Goal: Task Accomplishment & Management: Use online tool/utility

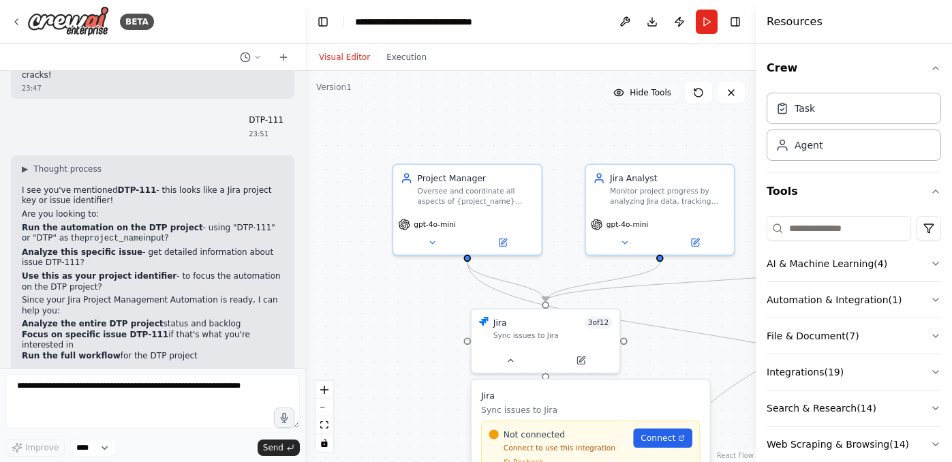
click at [668, 92] on span "Hide Tools" at bounding box center [650, 92] width 42 height 11
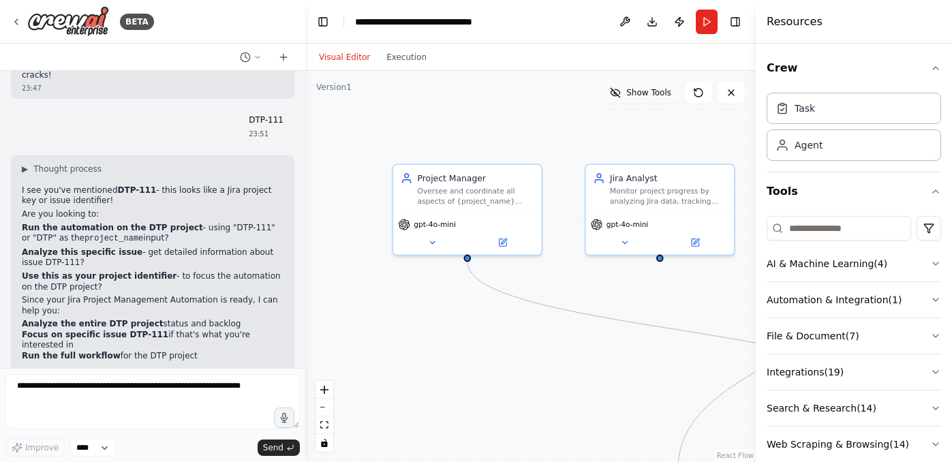
click at [668, 92] on span "Show Tools" at bounding box center [648, 92] width 45 height 11
click at [661, 93] on span "Hide Tools" at bounding box center [650, 92] width 42 height 11
click at [661, 93] on span "Show Tools" at bounding box center [648, 92] width 45 height 11
click at [661, 93] on span "Hide Tools" at bounding box center [650, 92] width 42 height 11
click at [661, 93] on span "Show Tools" at bounding box center [648, 92] width 45 height 11
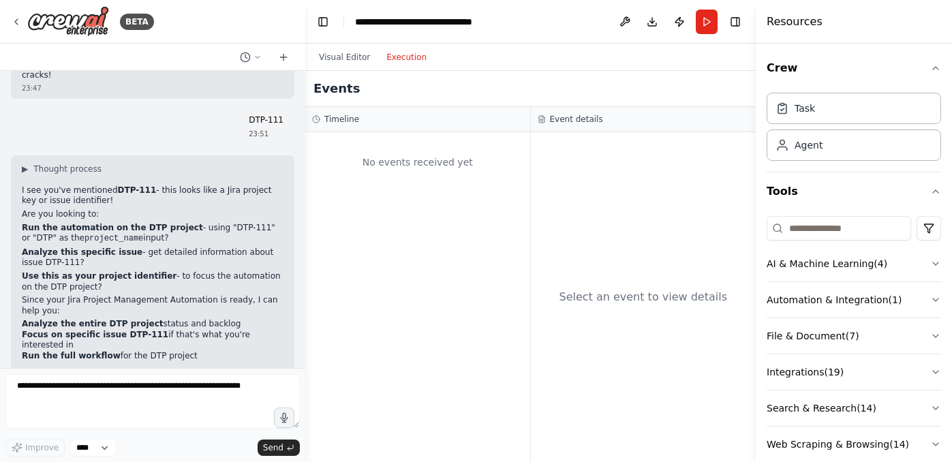
click at [403, 60] on button "Execution" at bounding box center [406, 57] width 57 height 16
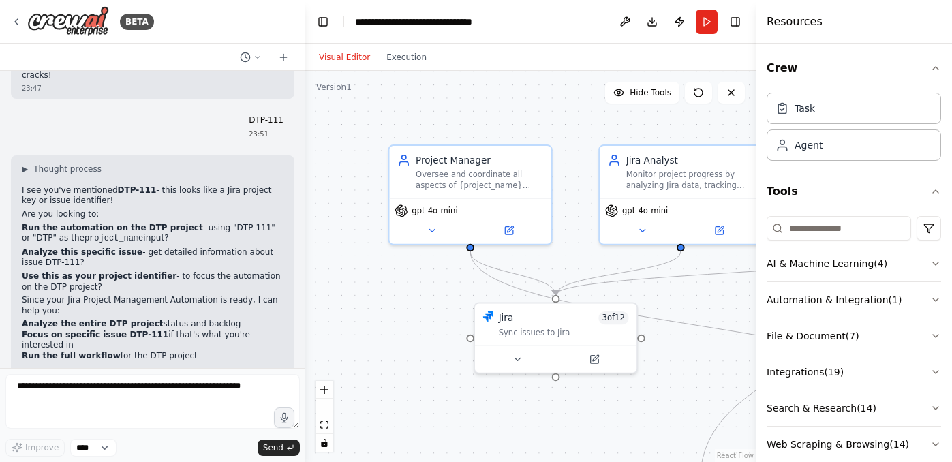
click at [360, 55] on button "Visual Editor" at bounding box center [344, 57] width 67 height 16
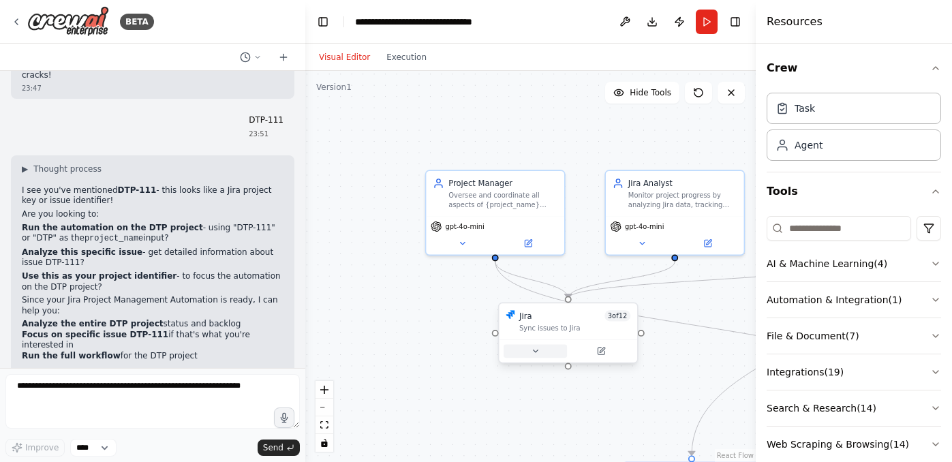
click at [542, 350] on button at bounding box center [534, 351] width 63 height 14
click at [542, 350] on icon at bounding box center [540, 351] width 9 height 9
click at [938, 63] on icon "button" at bounding box center [935, 68] width 11 height 11
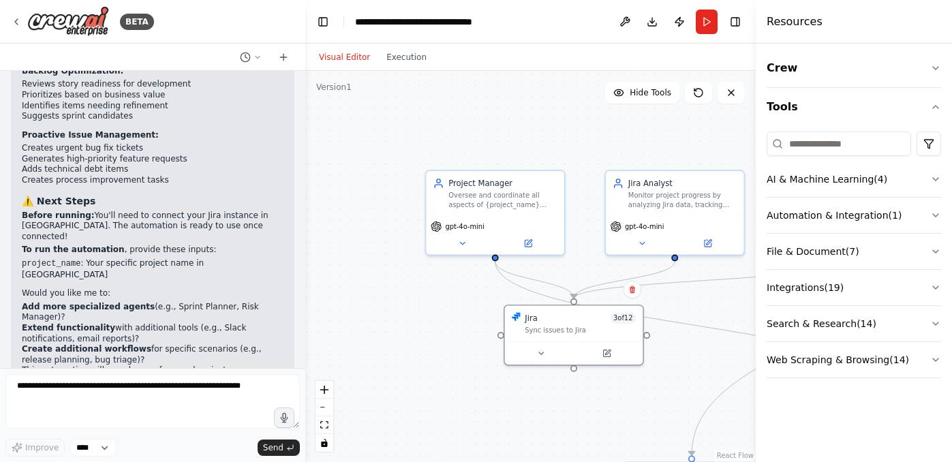
scroll to position [2264, 0]
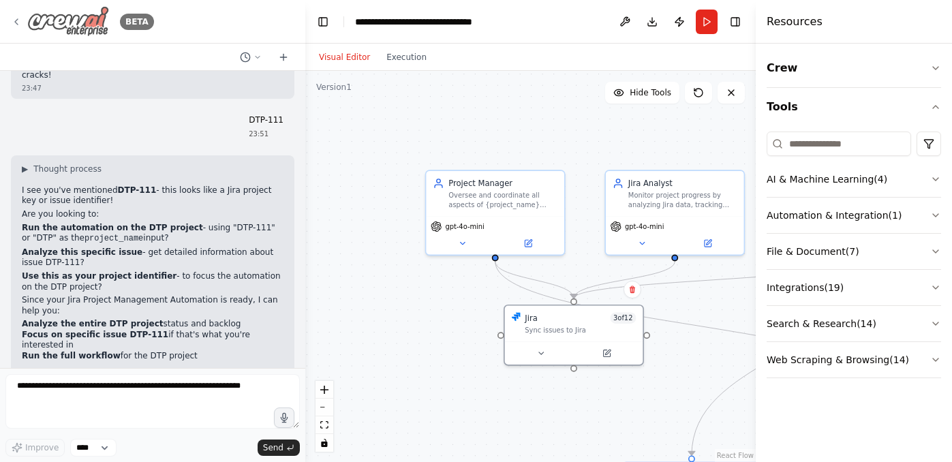
click at [19, 16] on icon at bounding box center [16, 21] width 11 height 11
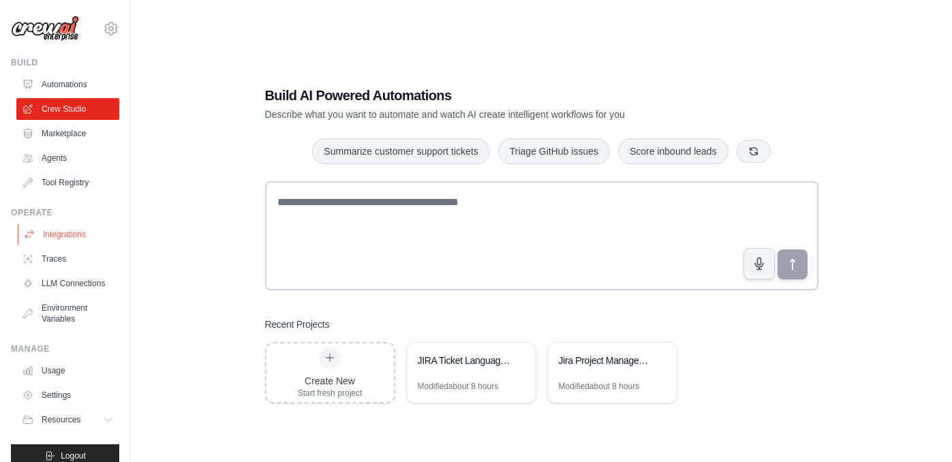
click at [79, 234] on link "Integrations" at bounding box center [69, 234] width 103 height 22
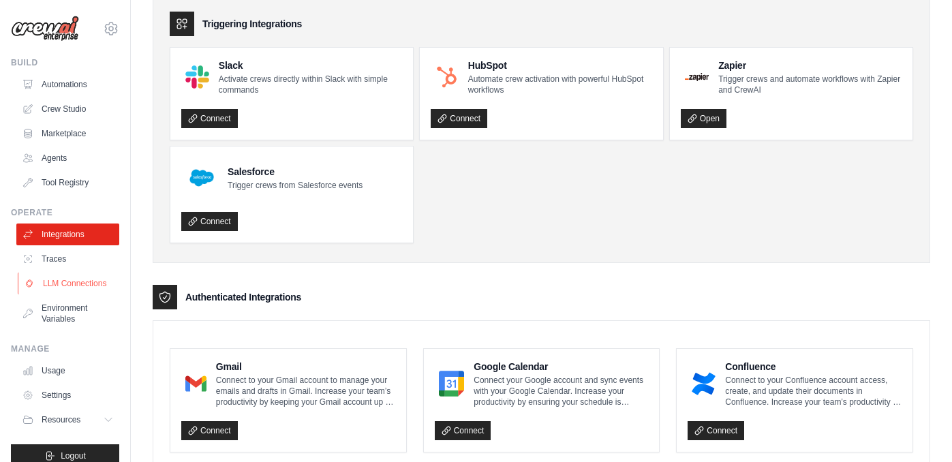
scroll to position [18, 0]
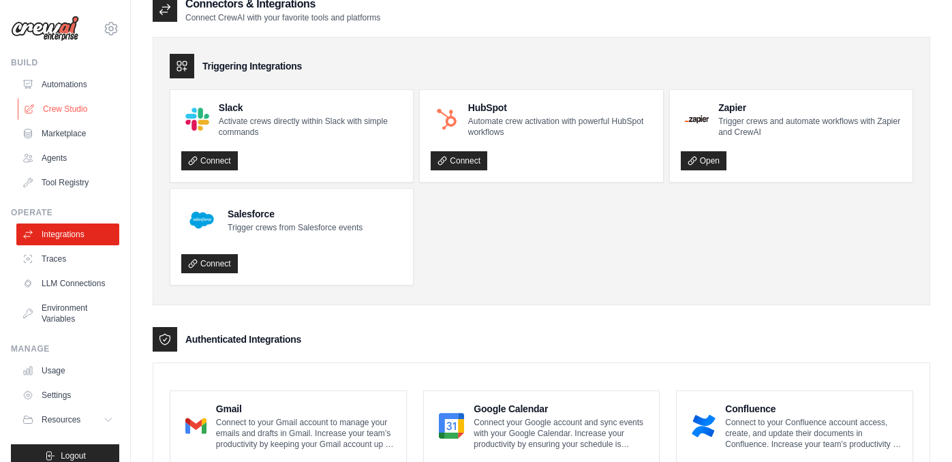
click at [65, 108] on link "Crew Studio" at bounding box center [69, 109] width 103 height 22
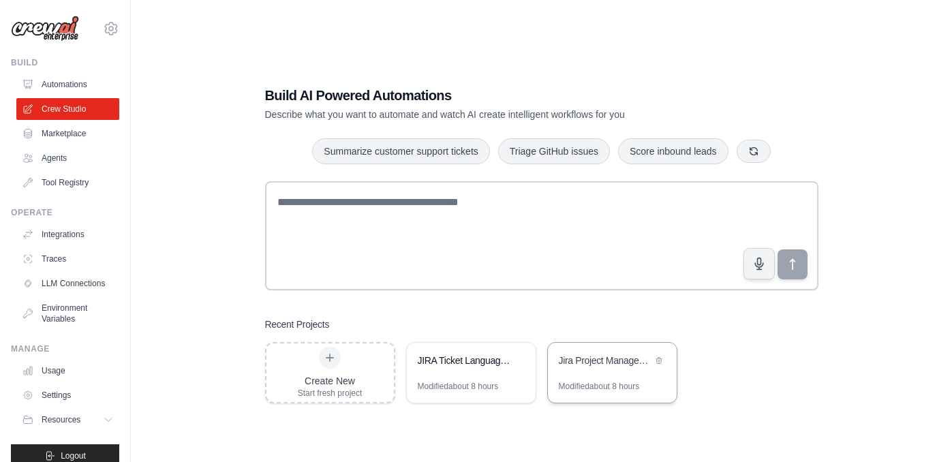
click at [582, 371] on div "Jira Project Management Automation" at bounding box center [612, 362] width 129 height 38
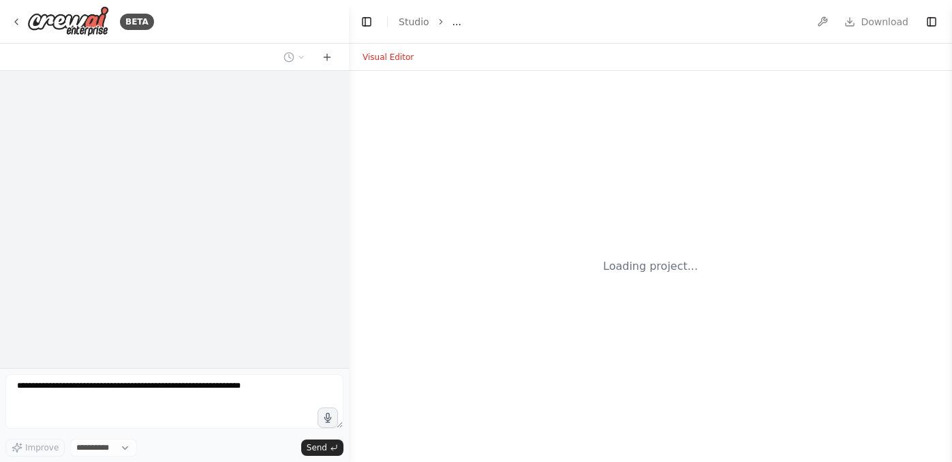
select select "****"
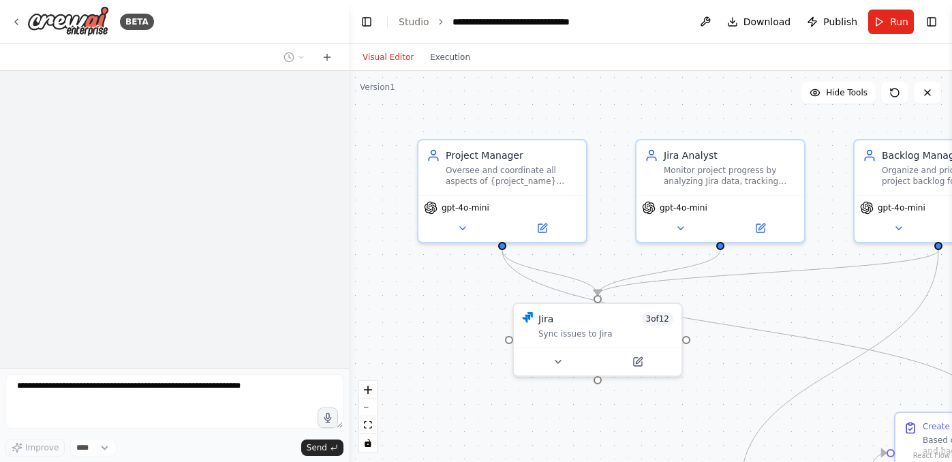
scroll to position [2135, 0]
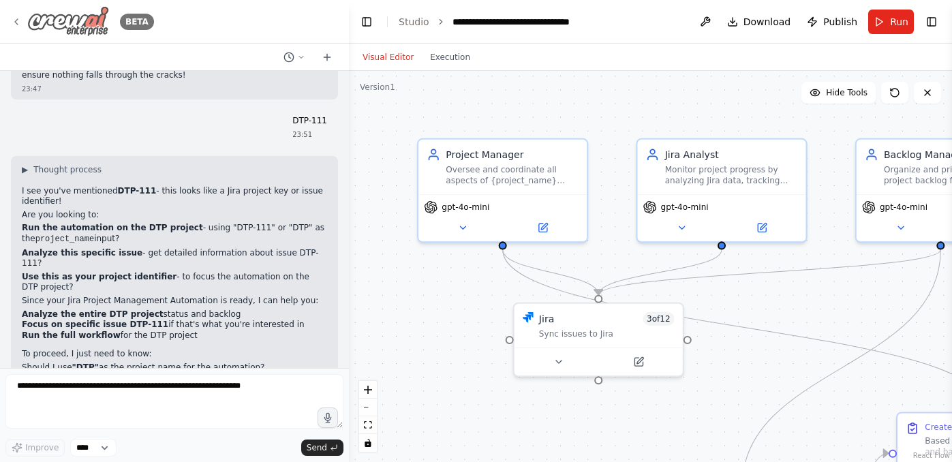
click at [20, 22] on icon at bounding box center [16, 21] width 11 height 11
